Goal: Task Accomplishment & Management: Use online tool/utility

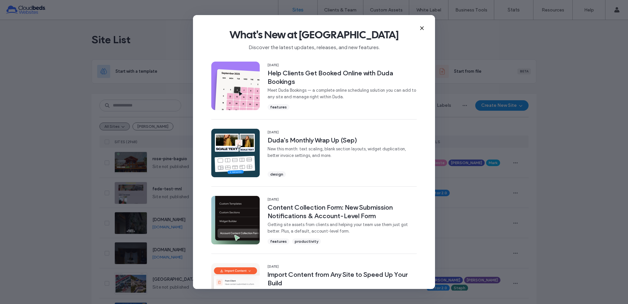
click at [422, 27] on use at bounding box center [421, 28] width 3 height 3
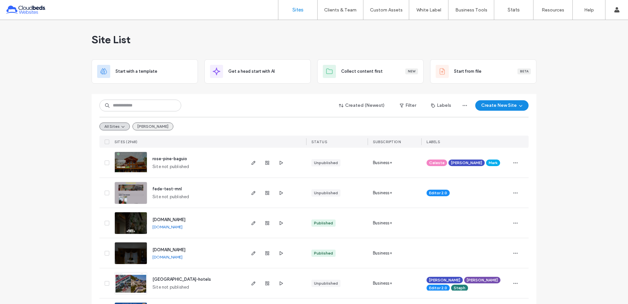
click at [147, 124] on button "Mimi" at bounding box center [153, 126] width 41 height 8
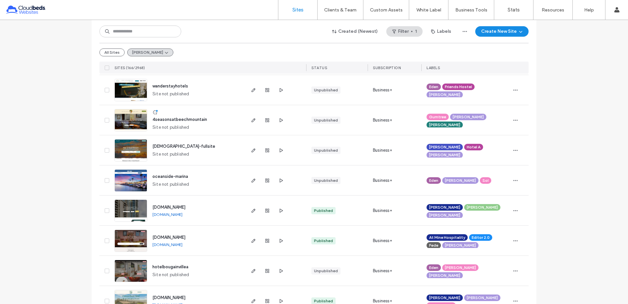
scroll to position [227, 0]
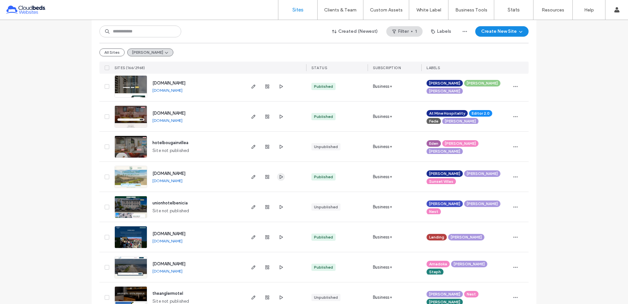
click at [281, 175] on icon "button" at bounding box center [280, 176] width 5 height 5
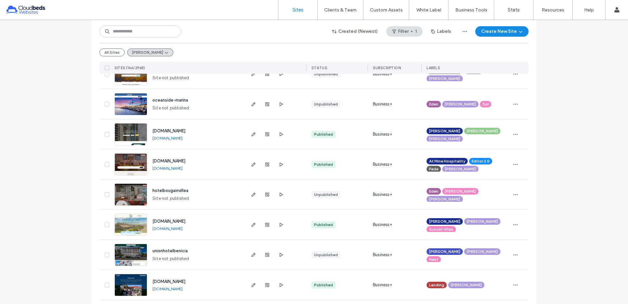
scroll to position [175, 0]
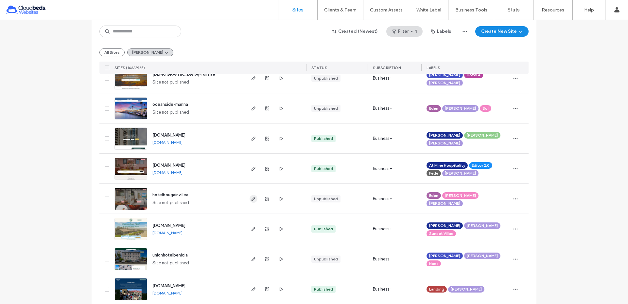
click at [251, 198] on icon "button" at bounding box center [253, 198] width 5 height 5
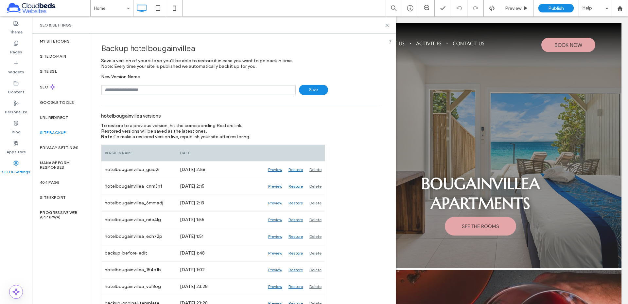
click at [145, 91] on input "text" at bounding box center [198, 90] width 195 height 10
type input "**********"
click at [389, 26] on icon at bounding box center [387, 25] width 5 height 5
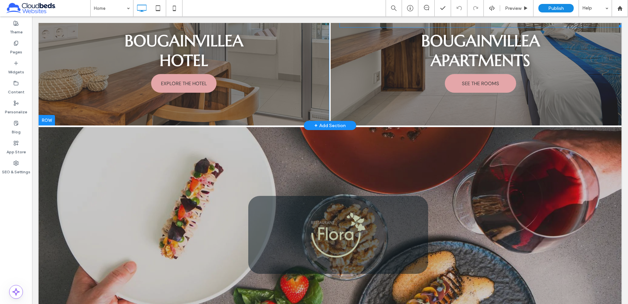
scroll to position [189, 0]
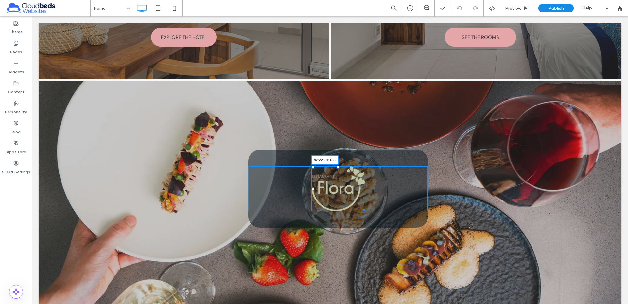
drag, startPoint x: 360, startPoint y: 210, endPoint x: 423, endPoint y: 239, distance: 69.3
click at [366, 211] on div "W:223 H:186" at bounding box center [339, 188] width 54 height 45
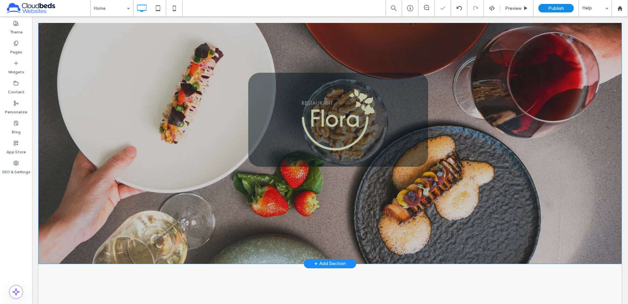
scroll to position [188, 0]
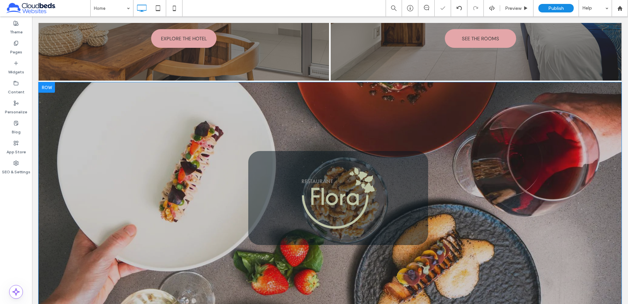
click at [520, 183] on div "Click To Paste Click To Paste" at bounding box center [330, 164] width 393 height 159
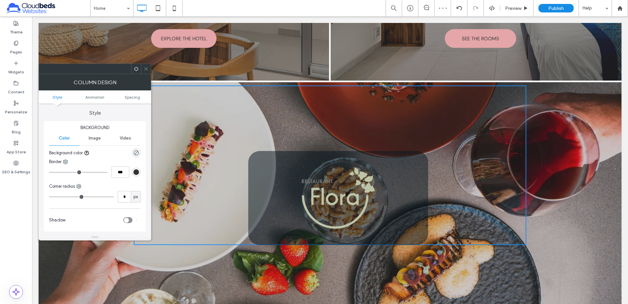
click at [145, 67] on icon at bounding box center [146, 68] width 5 height 5
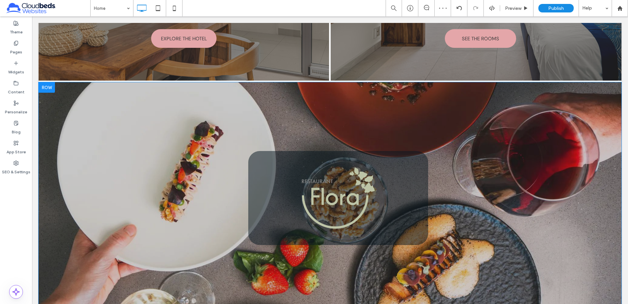
click at [220, 302] on div "Click To Paste Click To Paste Row + Add Section" at bounding box center [330, 211] width 583 height 259
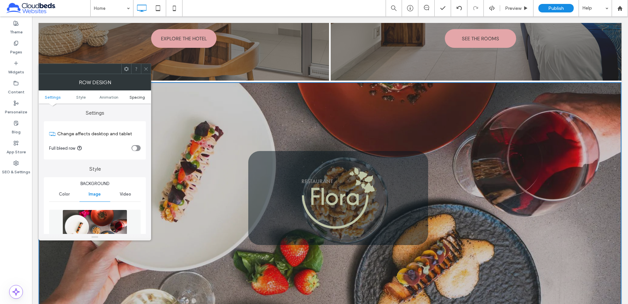
click at [142, 98] on span "Spacing" at bounding box center [137, 97] width 15 height 5
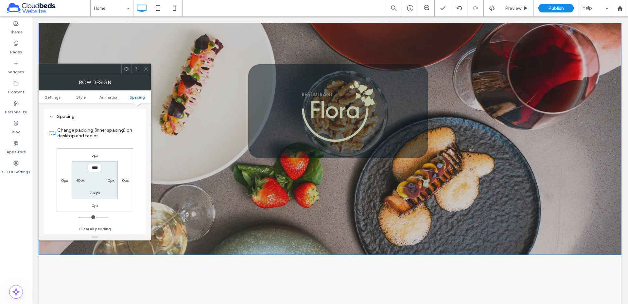
scroll to position [213, 0]
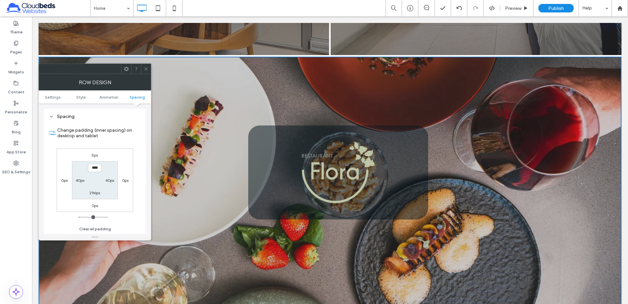
click at [96, 193] on label "296px" at bounding box center [94, 192] width 11 height 5
type input "***"
type input "*****"
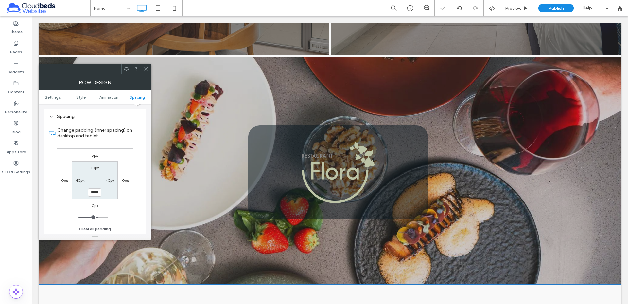
click at [148, 69] on icon at bounding box center [146, 68] width 5 height 5
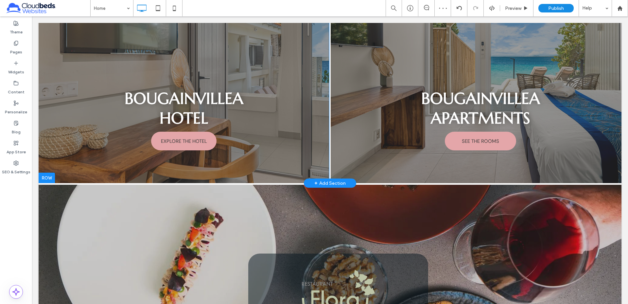
scroll to position [0, 0]
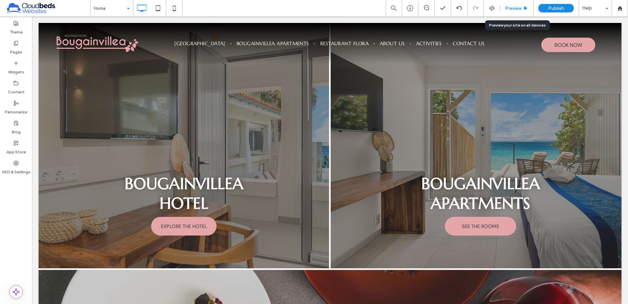
click at [514, 11] on div "Preview" at bounding box center [516, 8] width 33 height 16
click at [514, 8] on span "Preview" at bounding box center [513, 9] width 16 height 6
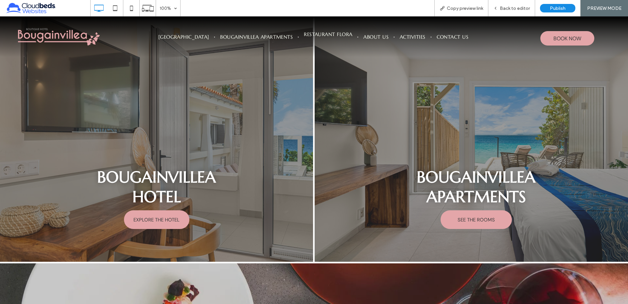
click at [336, 38] on li "Restaurant Flora" at bounding box center [329, 37] width 60 height 8
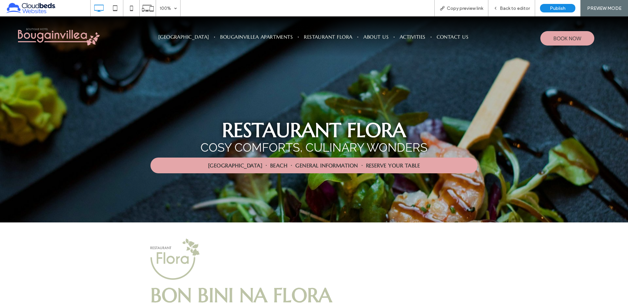
click at [70, 43] on img at bounding box center [59, 36] width 82 height 17
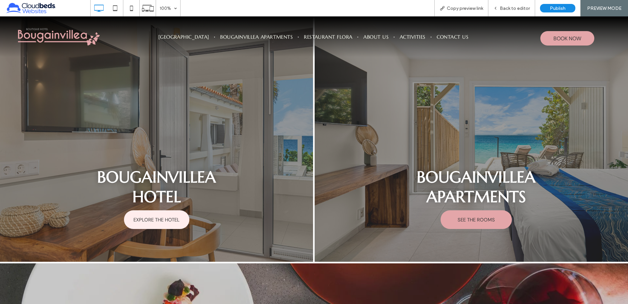
drag, startPoint x: 164, startPoint y: 216, endPoint x: 165, endPoint y: 232, distance: 16.4
click at [164, 216] on link "EXPLORE THE HOTEL" at bounding box center [156, 219] width 65 height 19
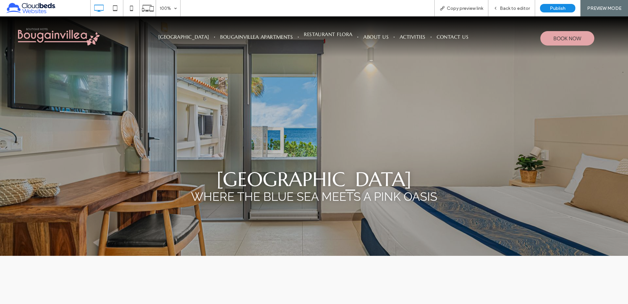
click at [329, 37] on span "Restaurant Flora" at bounding box center [328, 35] width 48 height 8
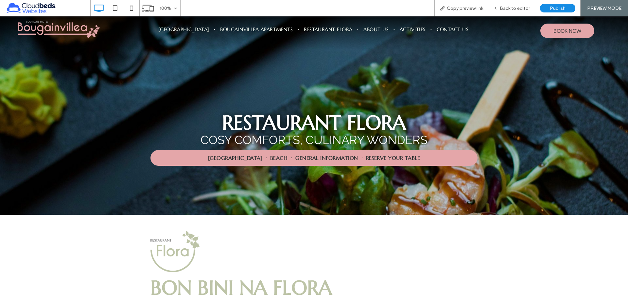
scroll to position [5, 0]
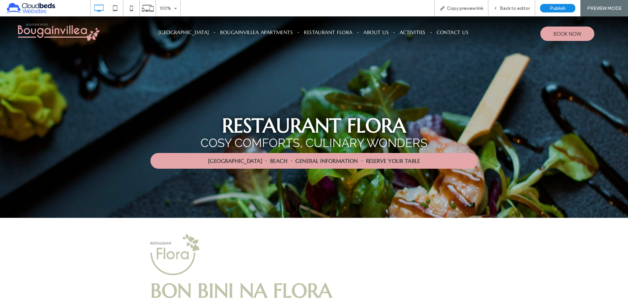
drag, startPoint x: 85, startPoint y: 25, endPoint x: 85, endPoint y: 42, distance: 16.4
click at [85, 25] on img at bounding box center [59, 32] width 82 height 17
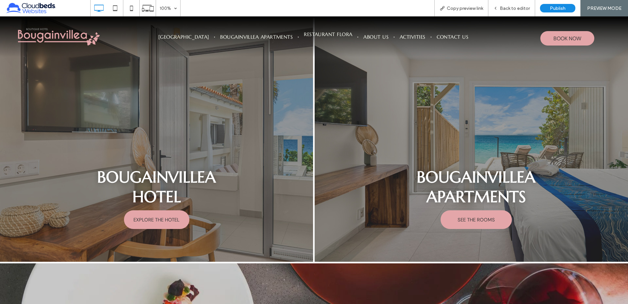
click at [342, 35] on span "Restaurant Flora" at bounding box center [328, 35] width 48 height 8
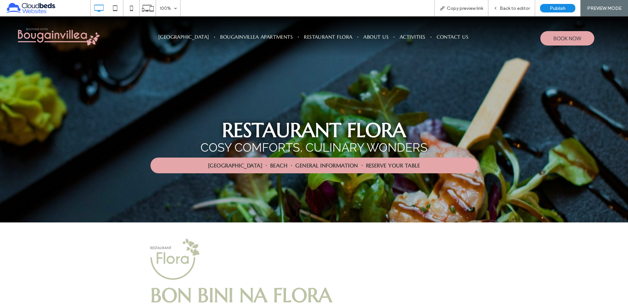
click at [36, 36] on img at bounding box center [59, 36] width 82 height 17
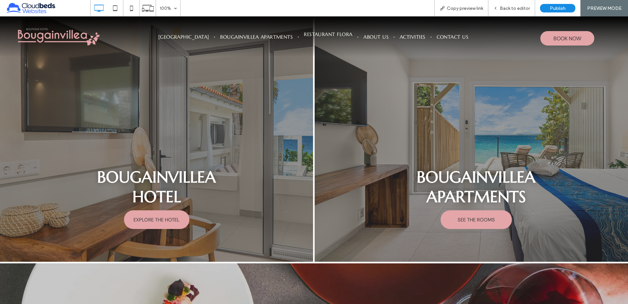
click at [317, 37] on span "Restaurant Flora" at bounding box center [328, 35] width 48 height 8
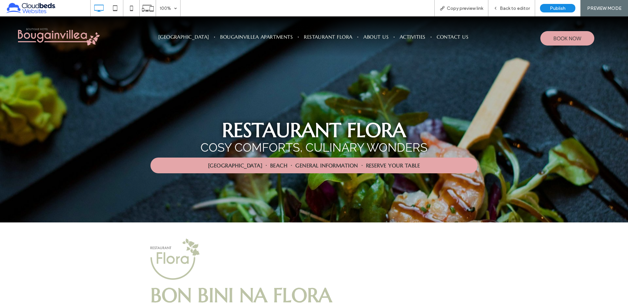
click at [65, 36] on img at bounding box center [59, 36] width 82 height 17
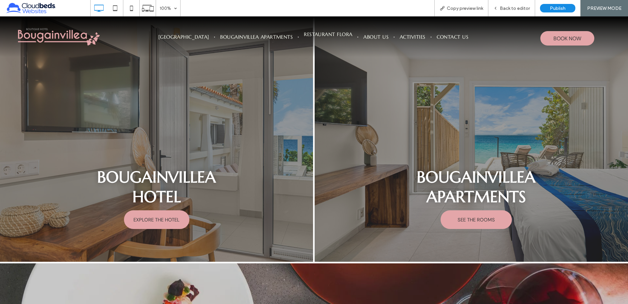
click at [339, 34] on span "Restaurant Flora" at bounding box center [328, 35] width 48 height 8
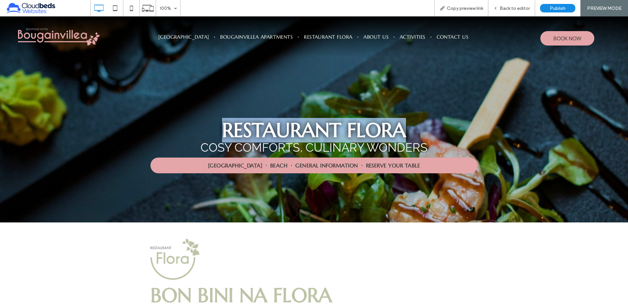
drag, startPoint x: 202, startPoint y: 118, endPoint x: 401, endPoint y: 132, distance: 198.8
click at [401, 132] on h1 "Restaurant Flora" at bounding box center [314, 130] width 393 height 25
drag, startPoint x: 81, startPoint y: 44, endPoint x: 82, endPoint y: 55, distance: 11.8
click at [81, 44] on img at bounding box center [59, 36] width 82 height 17
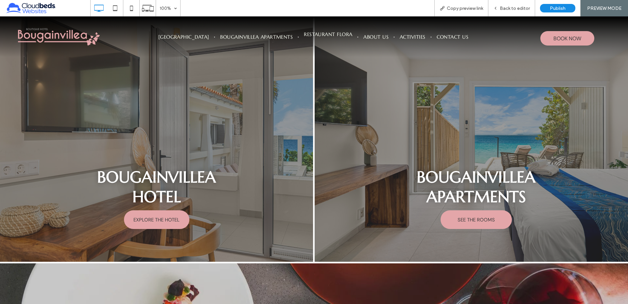
click at [347, 37] on span "Restaurant Flora" at bounding box center [328, 35] width 48 height 8
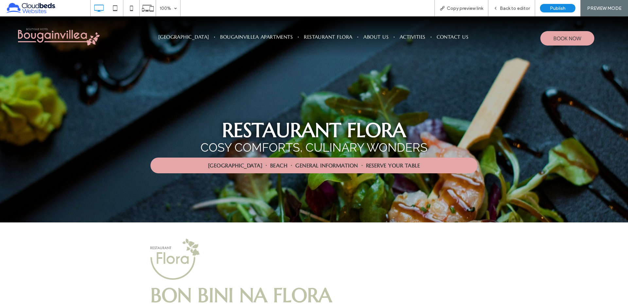
click at [67, 31] on img at bounding box center [59, 36] width 82 height 17
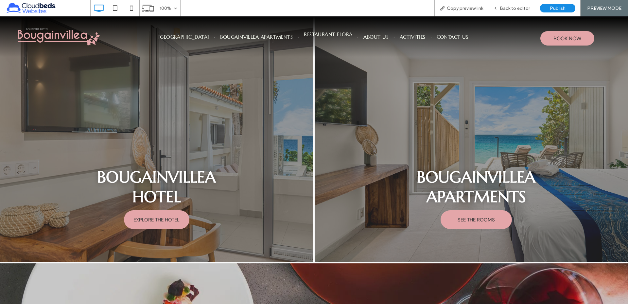
click at [337, 39] on li "Restaurant Flora" at bounding box center [329, 37] width 60 height 8
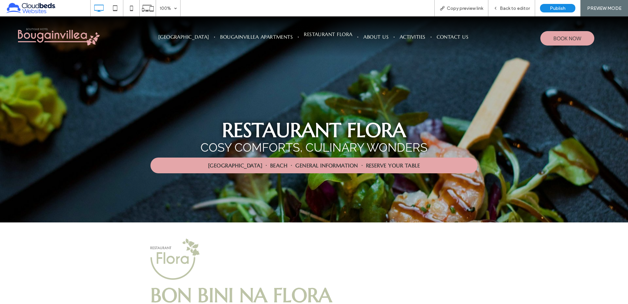
click at [324, 37] on span "Restaurant Flora" at bounding box center [328, 35] width 48 height 8
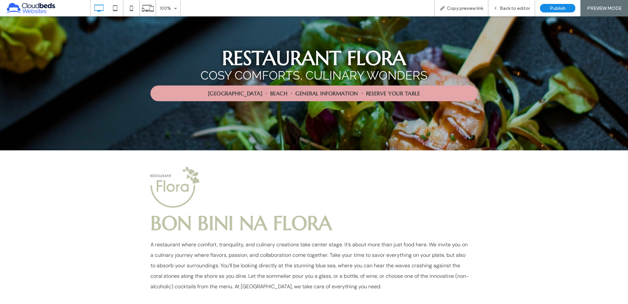
scroll to position [12, 0]
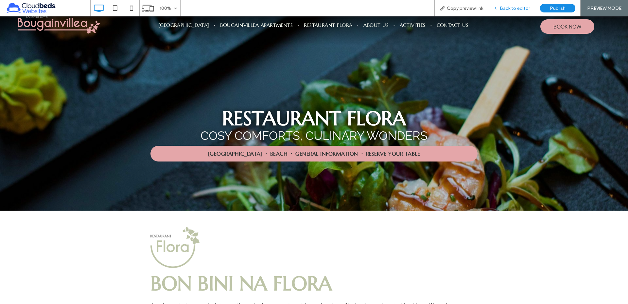
drag, startPoint x: 509, startPoint y: 14, endPoint x: 470, endPoint y: 160, distance: 150.5
click at [509, 14] on div "Back to editor" at bounding box center [512, 8] width 47 height 16
click at [501, 8] on span "Back to editor" at bounding box center [515, 9] width 30 height 6
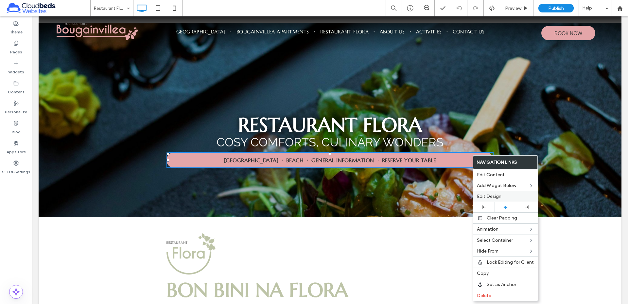
click at [502, 196] on label "Edit Design" at bounding box center [505, 196] width 57 height 6
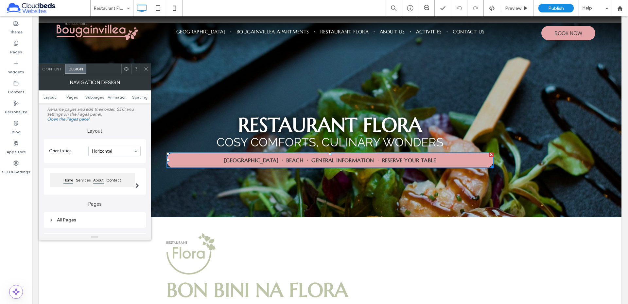
scroll to position [105, 0]
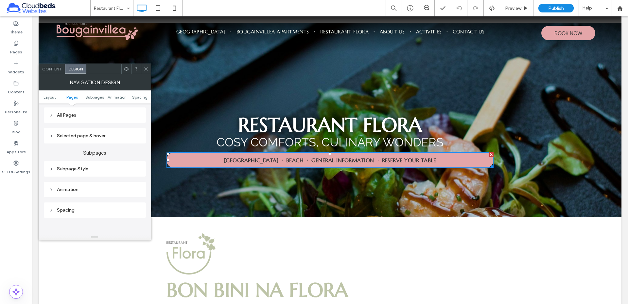
click at [82, 115] on div "All Pages" at bounding box center [95, 115] width 92 height 6
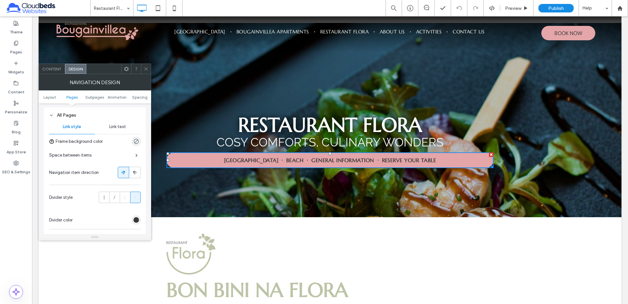
click at [124, 124] on span "Link text" at bounding box center [117, 126] width 17 height 5
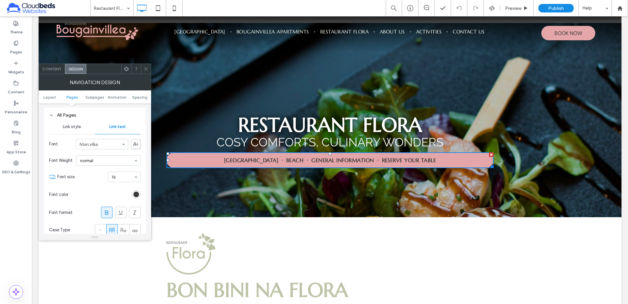
click at [73, 130] on div "Link style" at bounding box center [72, 126] width 46 height 14
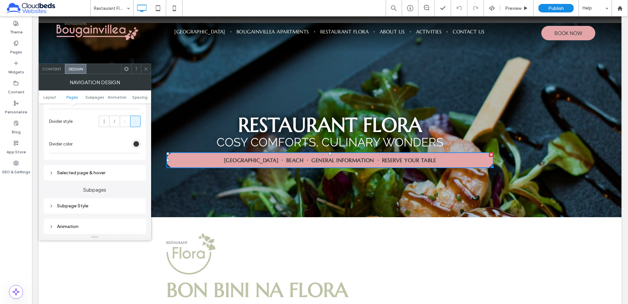
scroll to position [204, 0]
click at [48, 70] on span "Content" at bounding box center [51, 68] width 19 height 5
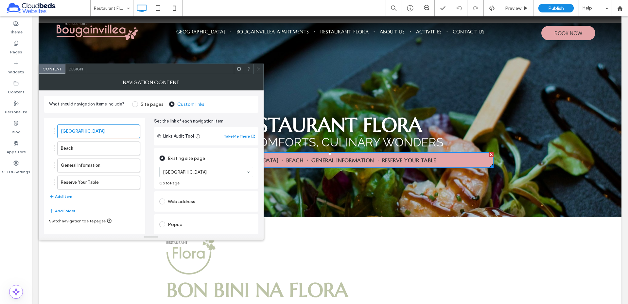
click at [260, 63] on div "Content Design" at bounding box center [151, 68] width 225 height 10
click at [258, 70] on icon at bounding box center [258, 68] width 5 height 5
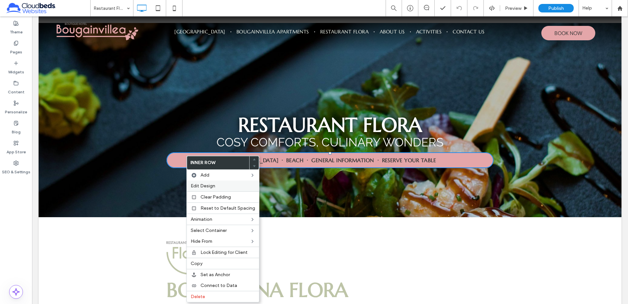
click at [215, 182] on div "Edit Design" at bounding box center [223, 185] width 72 height 11
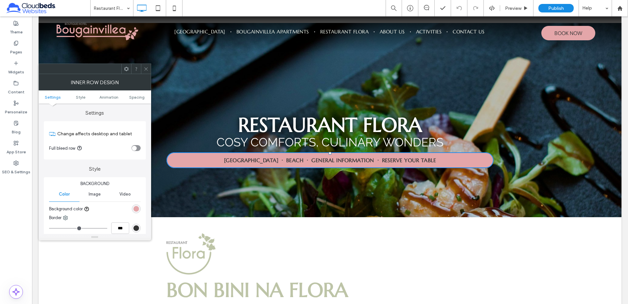
click at [138, 205] on div "rgb(228, 166, 169)" at bounding box center [136, 208] width 9 height 9
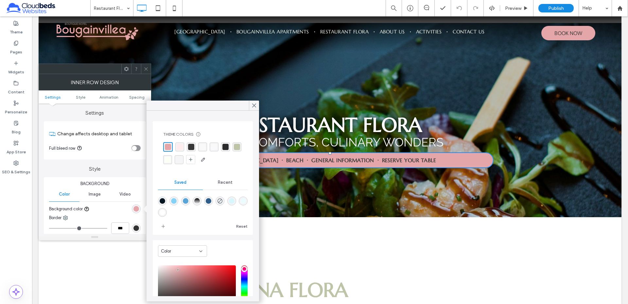
click at [234, 150] on div "rgba(189, 196, 167, 1)" at bounding box center [237, 147] width 6 height 6
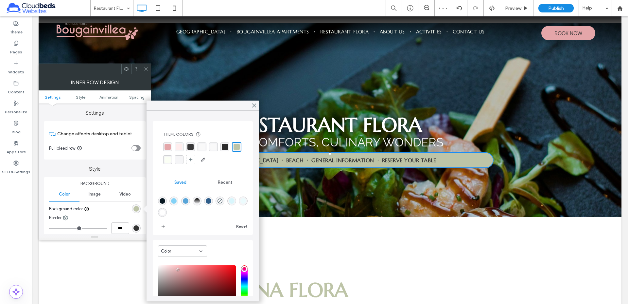
click at [146, 68] on icon at bounding box center [146, 68] width 5 height 5
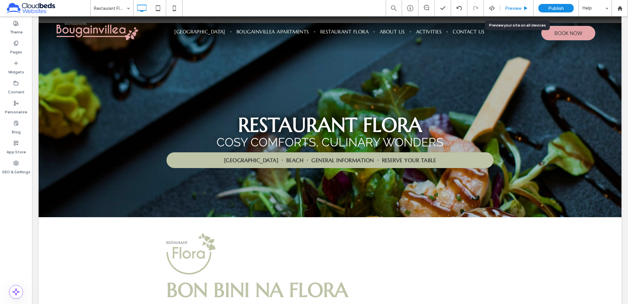
click at [516, 9] on span "Preview" at bounding box center [513, 9] width 16 height 6
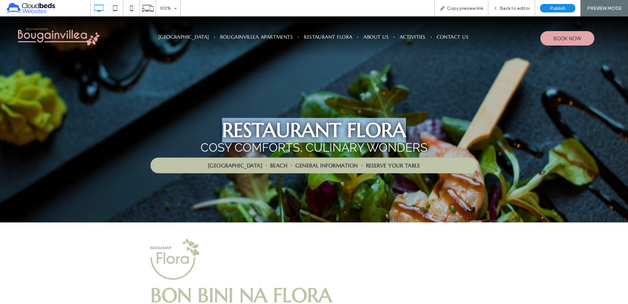
drag, startPoint x: 193, startPoint y: 127, endPoint x: 458, endPoint y: 136, distance: 264.9
click at [458, 136] on h1 "Restaurant Flora" at bounding box center [314, 130] width 393 height 25
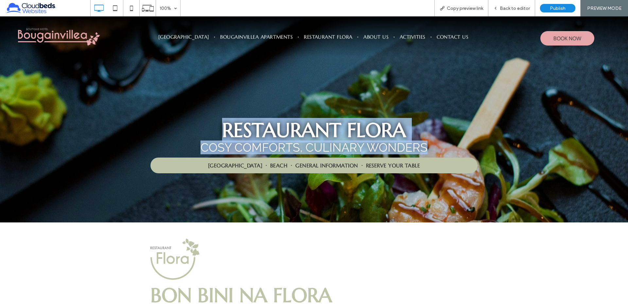
drag, startPoint x: 434, startPoint y: 148, endPoint x: 187, endPoint y: 126, distance: 248.4
click at [187, 126] on div "Restaurant Flora Cosy comforts, culinary wonders [GEOGRAPHIC_DATA] Beach Genera…" at bounding box center [314, 144] width 393 height 59
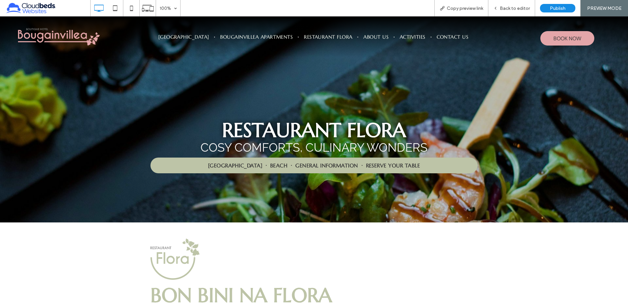
click at [186, 125] on h1 "Restaurant Flora" at bounding box center [314, 130] width 393 height 25
drag, startPoint x: 508, startPoint y: 8, endPoint x: 441, endPoint y: 86, distance: 102.5
click at [508, 8] on span "Back to editor" at bounding box center [515, 9] width 30 height 6
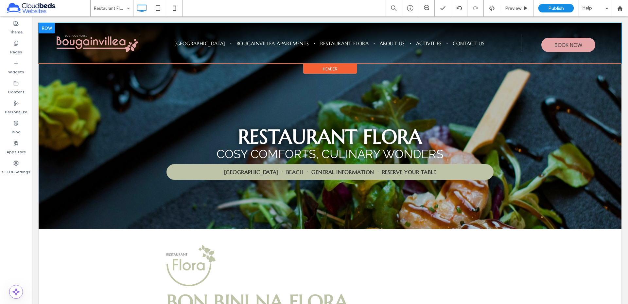
scroll to position [4, 0]
